Goal: Navigation & Orientation: Find specific page/section

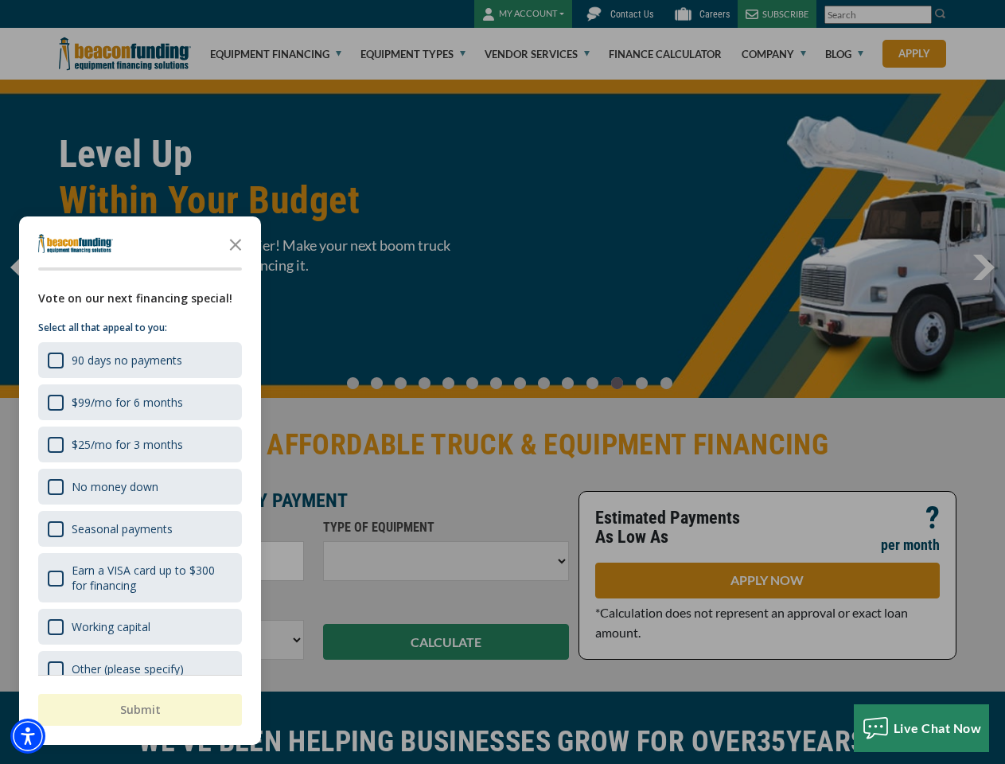
click at [502, 382] on div "button" at bounding box center [502, 382] width 1005 height 764
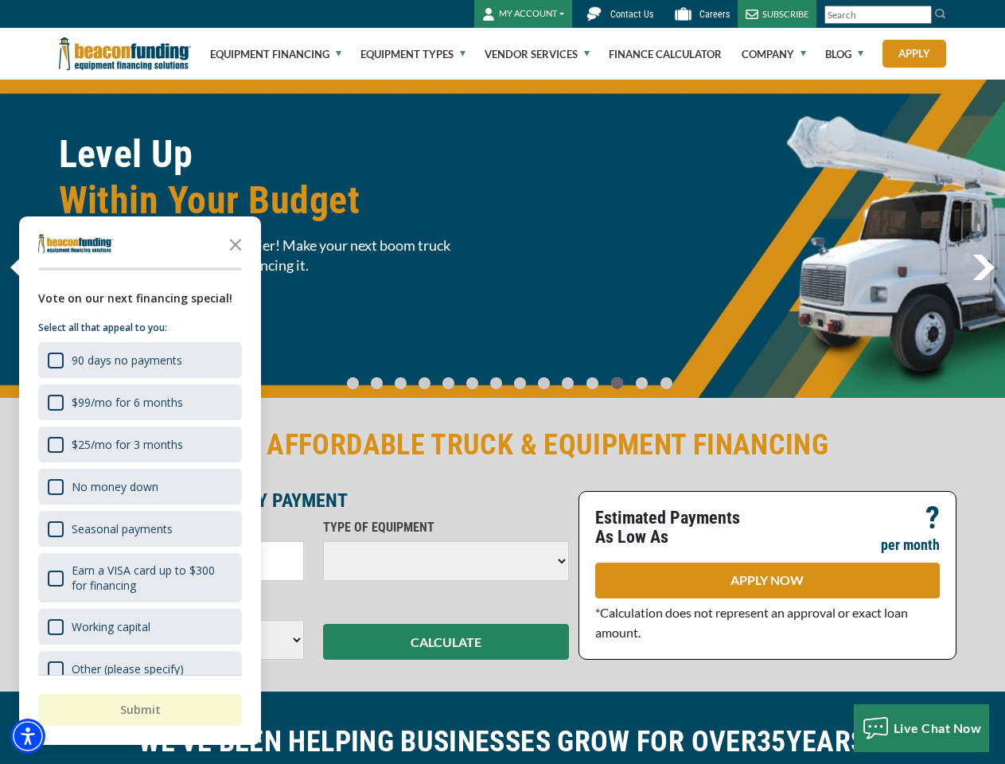
click at [28, 736] on img "Accessibility Menu" at bounding box center [27, 736] width 35 height 35
click at [502, 382] on body "Skip to main content Enable accessibility for low vision Open the accessibility…" at bounding box center [502, 382] width 1005 height 764
click at [236, 244] on body "Skip to main content Enable accessibility for low vision Open the accessibility…" at bounding box center [502, 382] width 1005 height 764
click at [138, 360] on body "Skip to main content Enable accessibility for low vision Open the accessibility…" at bounding box center [502, 382] width 1005 height 764
click at [138, 402] on body "Skip to main content Enable accessibility for low vision Open the accessibility…" at bounding box center [502, 382] width 1005 height 764
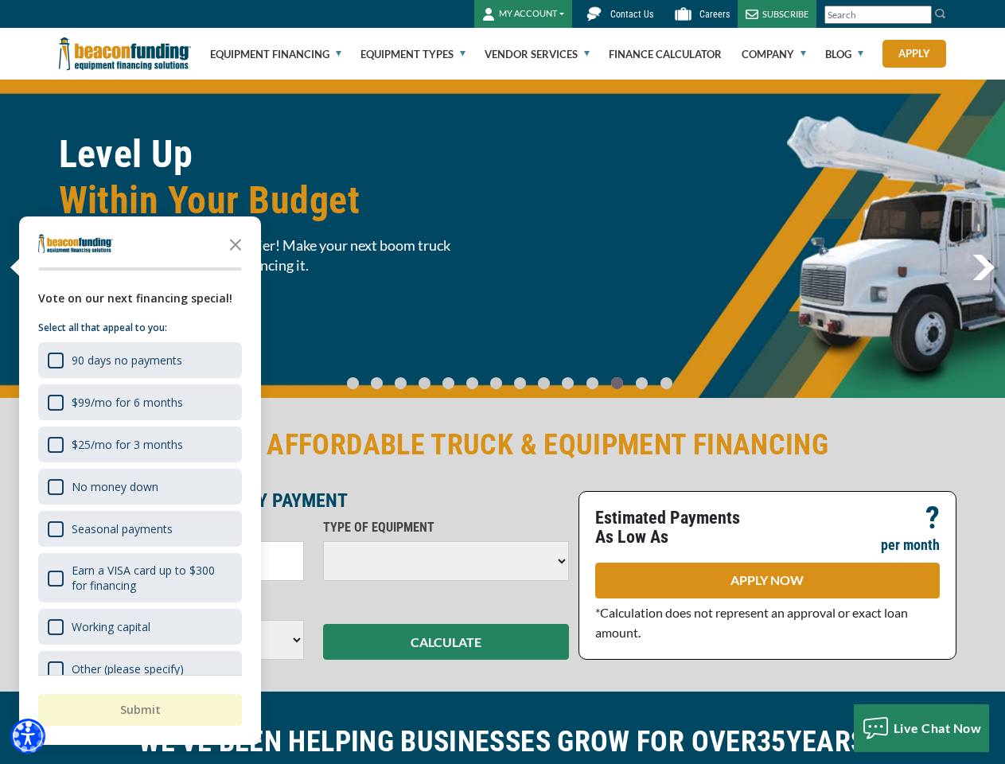
click at [138, 444] on body "Skip to main content Enable accessibility for low vision Open the accessibility…" at bounding box center [502, 382] width 1005 height 764
